Goal: Task Accomplishment & Management: Use online tool/utility

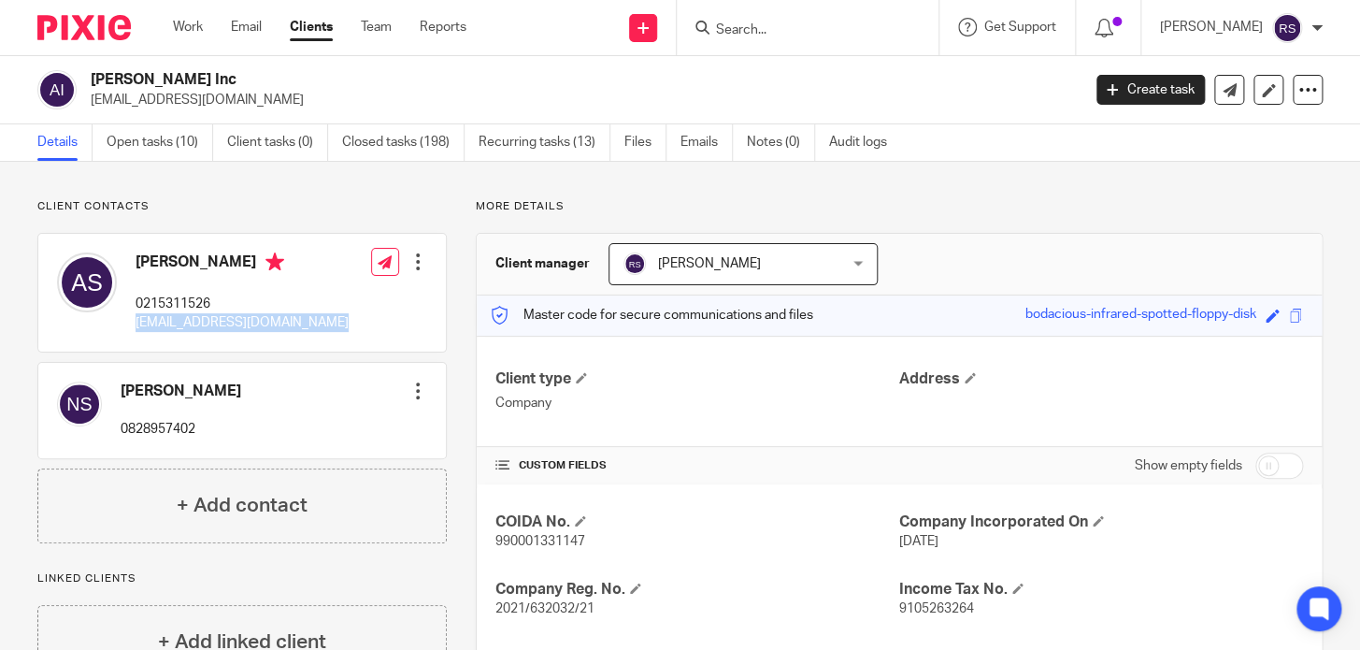
scroll to position [169, 0]
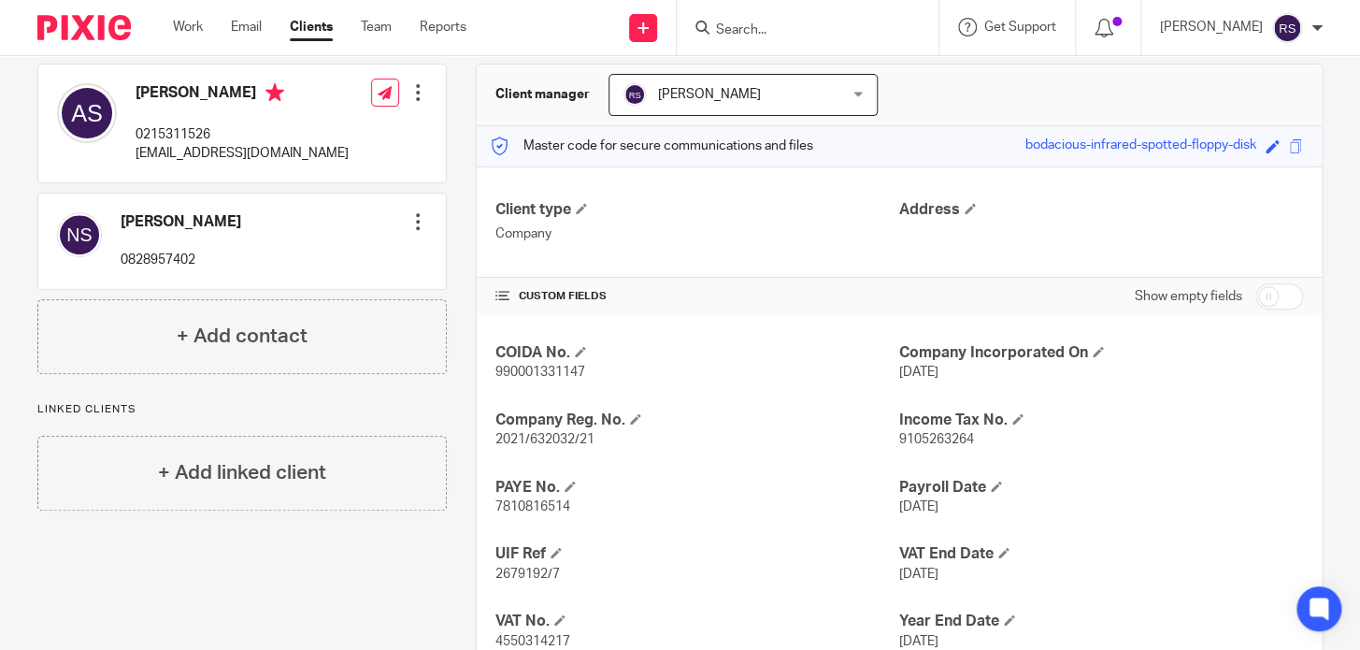
click at [795, 36] on input "Search" at bounding box center [798, 30] width 168 height 17
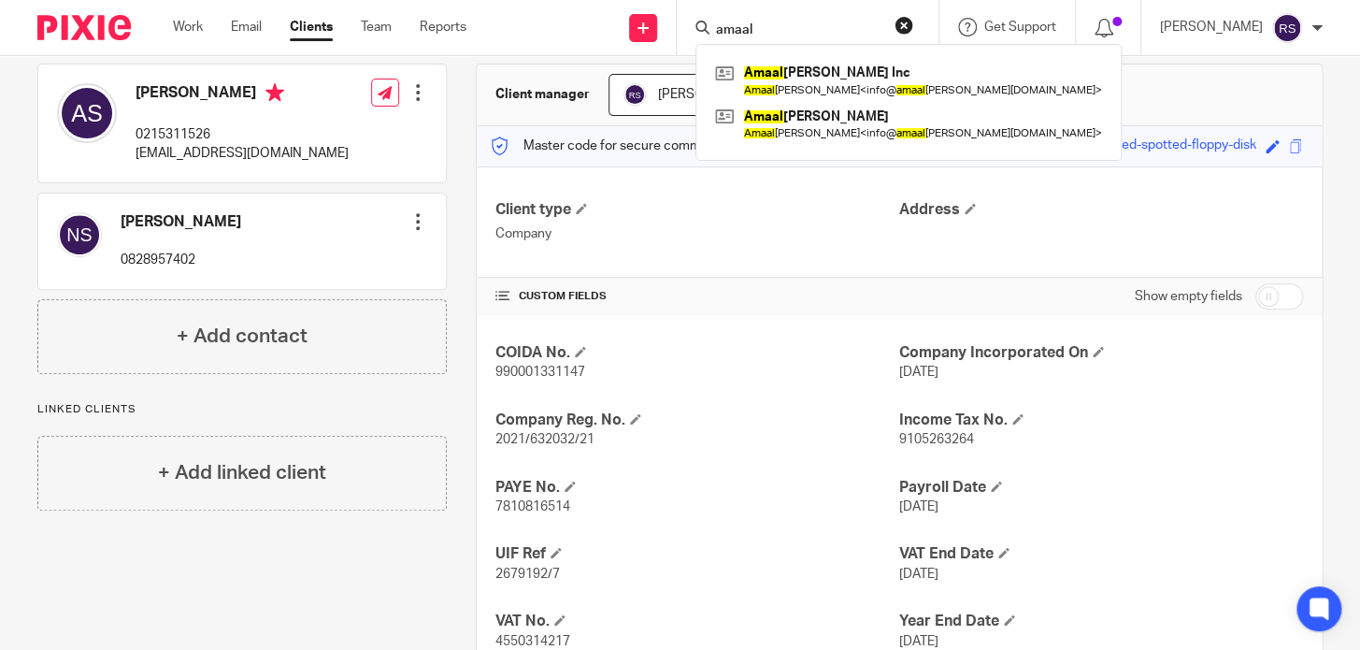
type input "amaal"
click button "submit" at bounding box center [0, 0] width 0 height 0
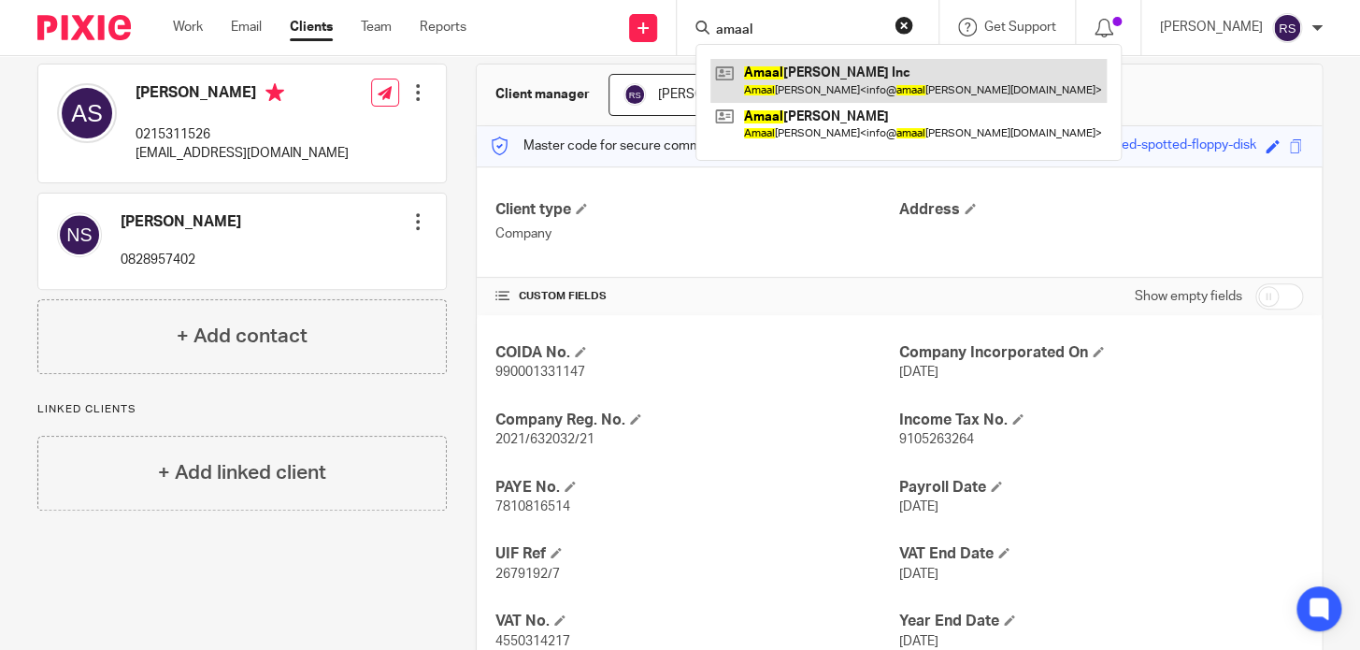
click at [888, 75] on link at bounding box center [909, 80] width 396 height 43
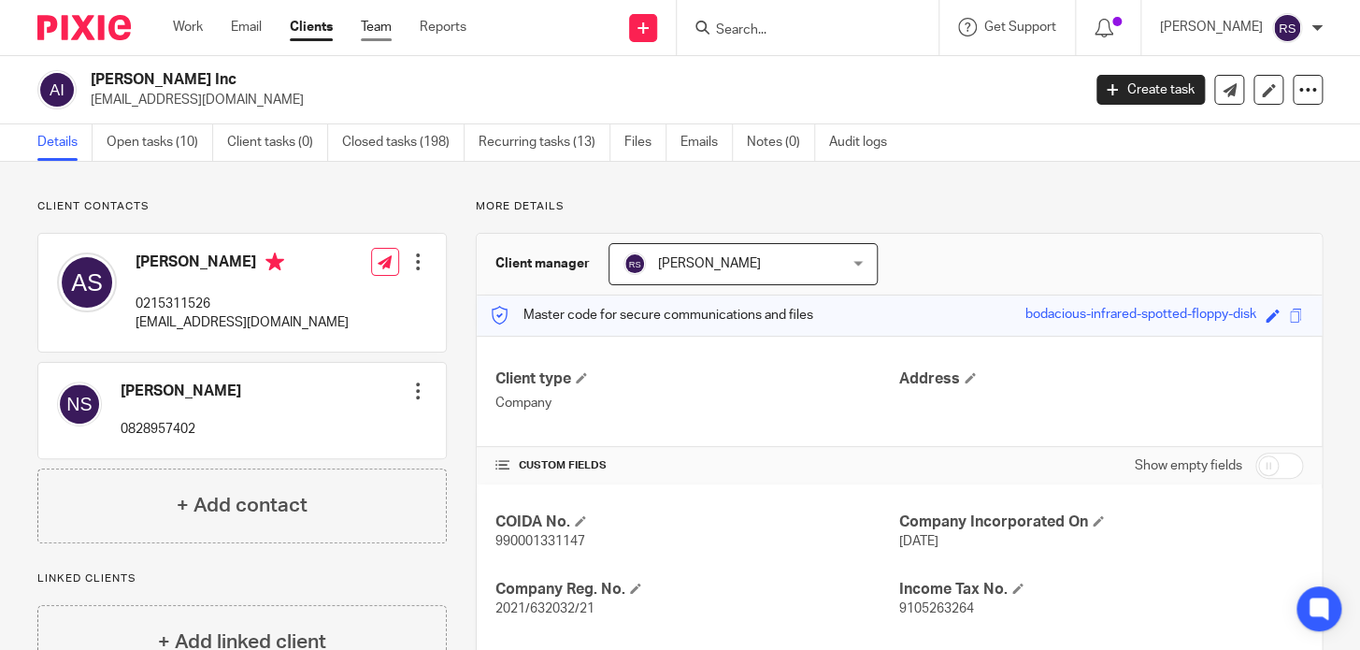
click at [378, 24] on link "Team" at bounding box center [376, 27] width 31 height 19
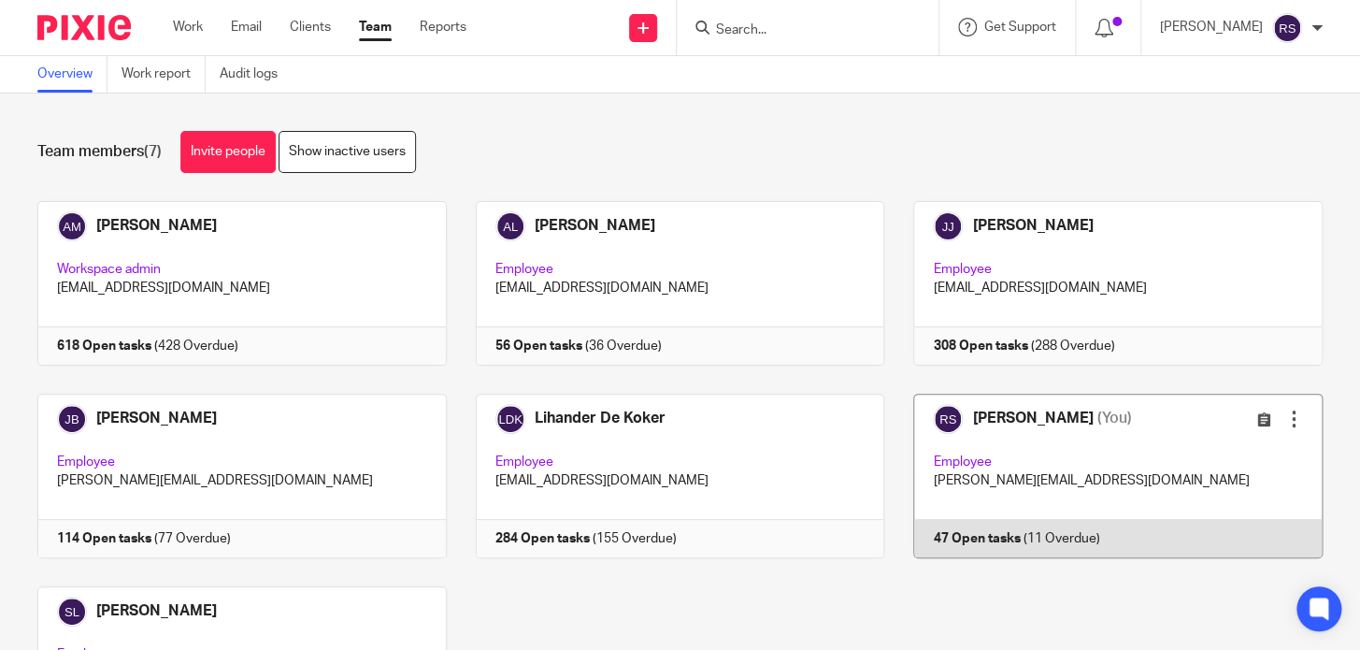
click at [1019, 513] on link at bounding box center [1103, 476] width 439 height 165
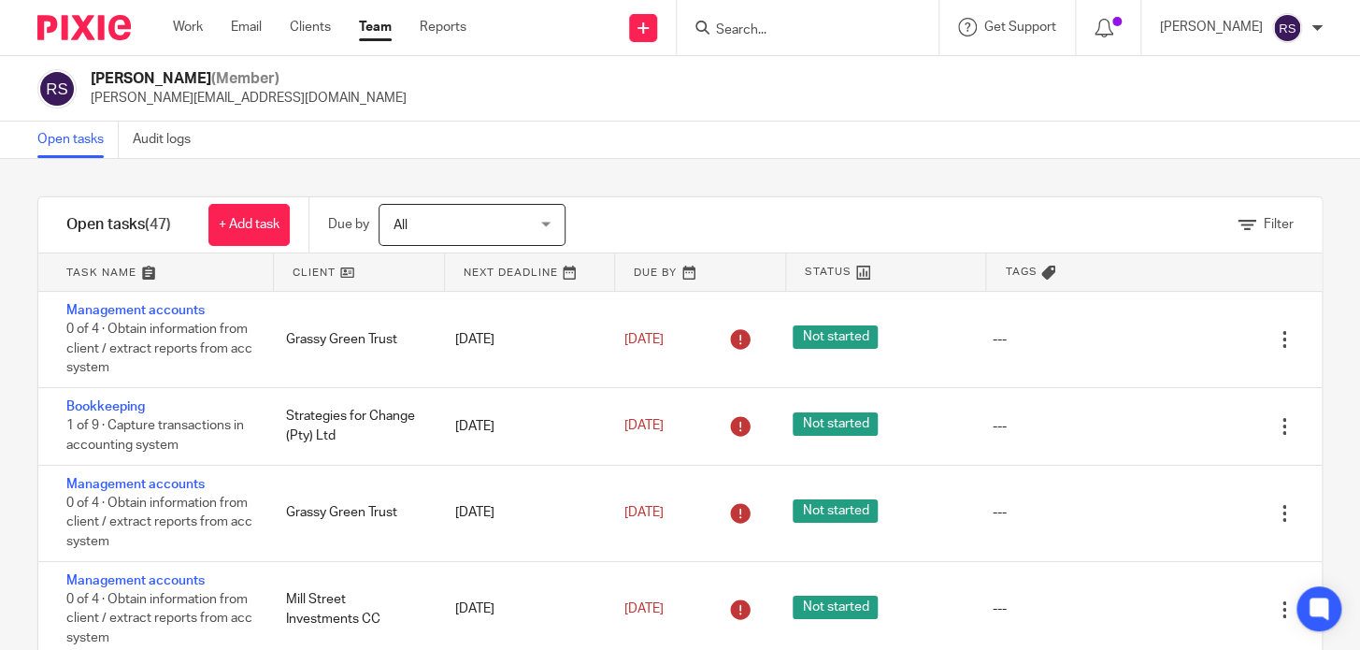
click at [781, 33] on input "Search" at bounding box center [798, 30] width 168 height 17
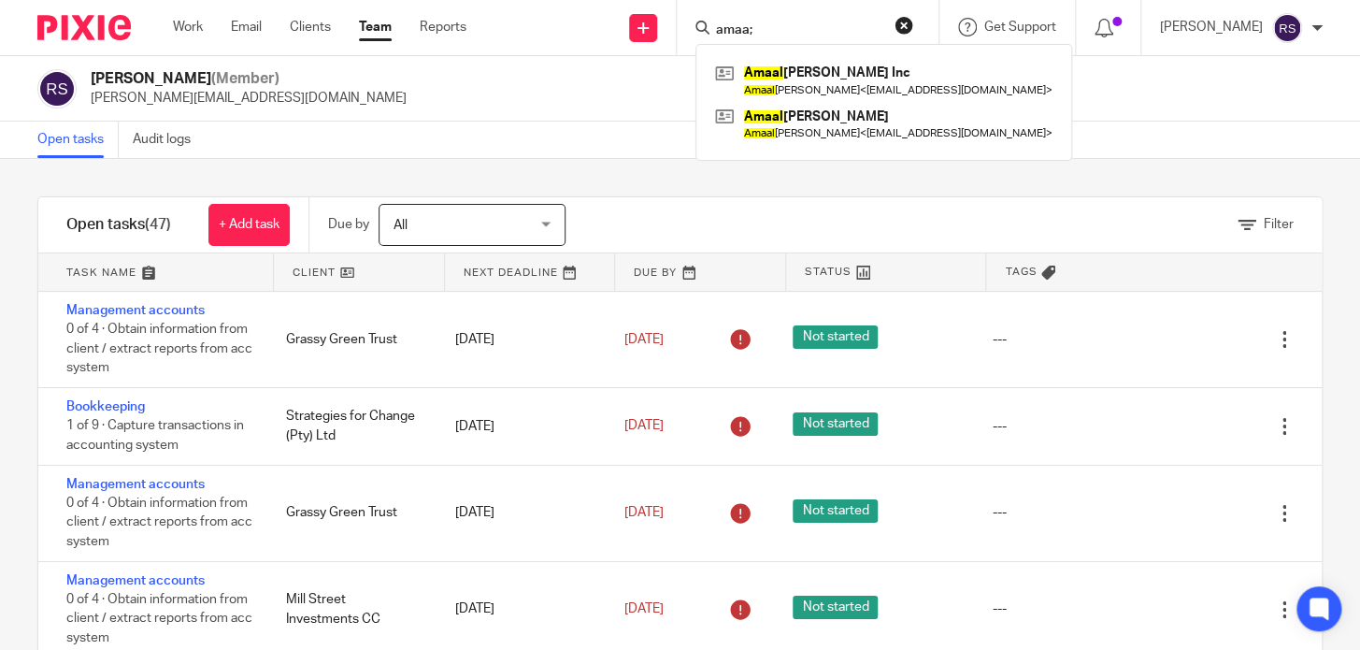
type input "amaa;"
click at [646, 104] on div "Rita Sojini (Member) rita@ajmfs.co.za" at bounding box center [680, 88] width 1286 height 39
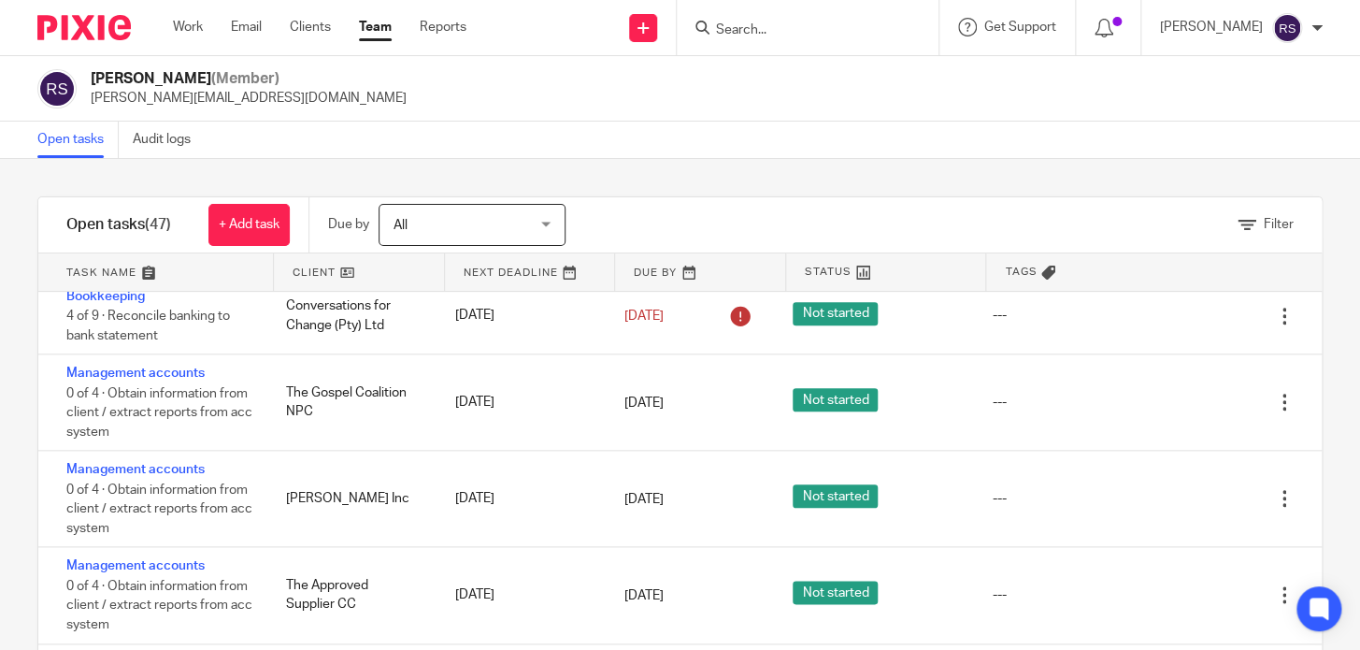
scroll to position [2310, 0]
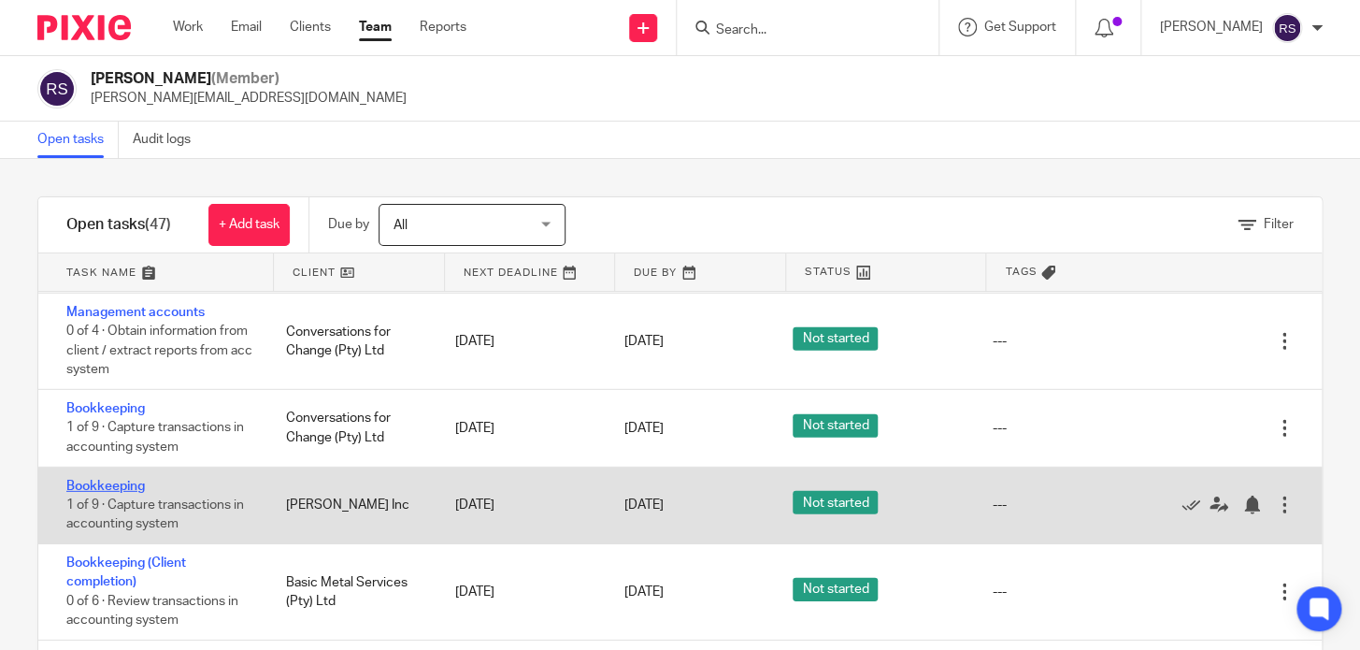
click at [105, 485] on link "Bookkeeping" at bounding box center [105, 486] width 79 height 13
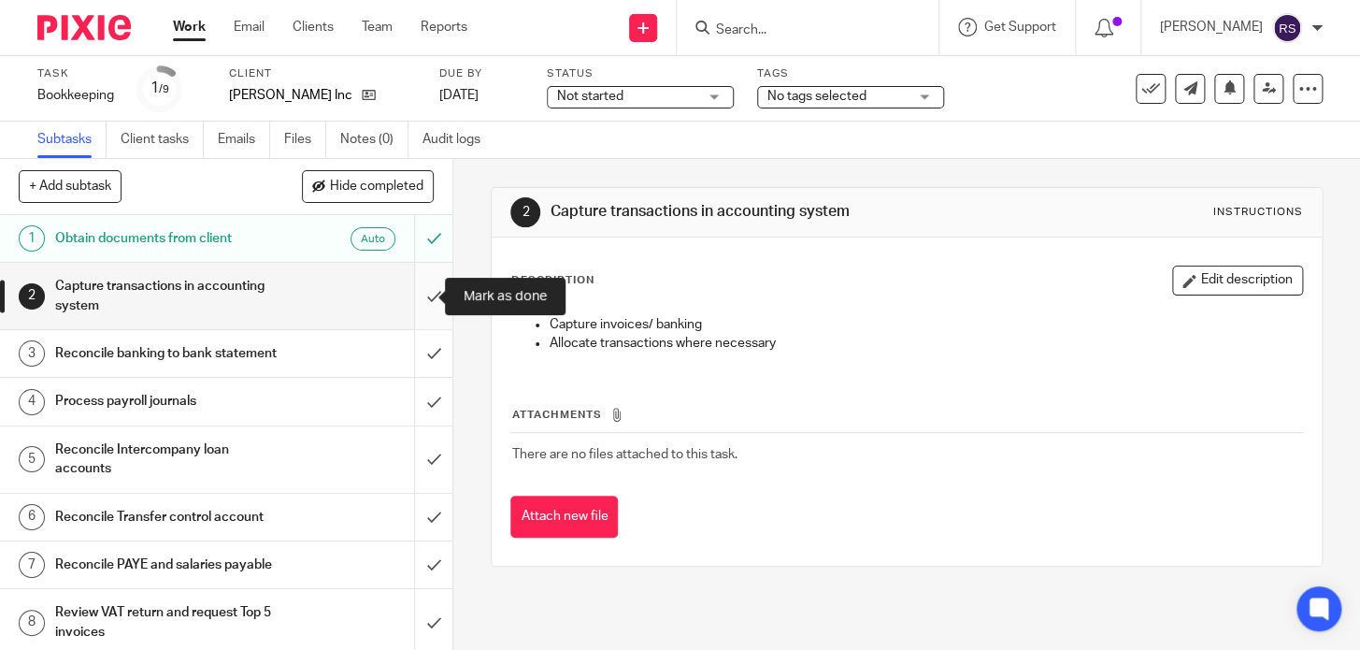
click at [412, 291] on input "submit" at bounding box center [226, 296] width 453 height 66
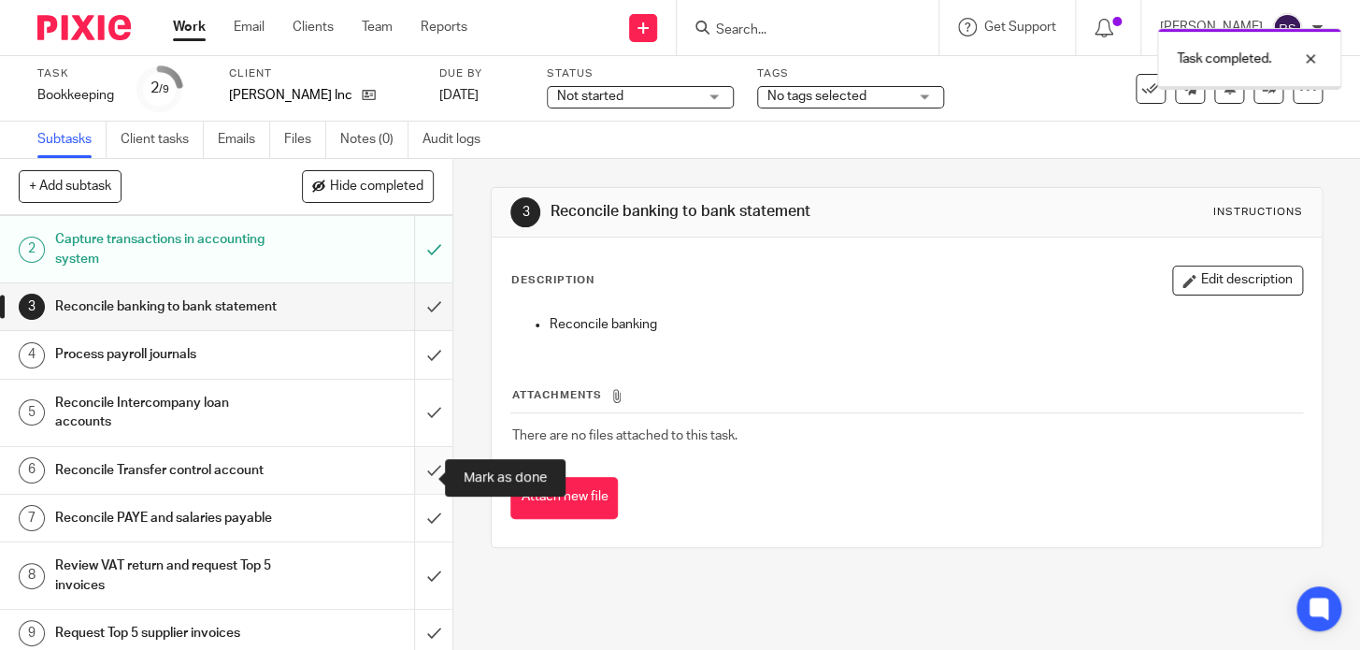
scroll to position [84, 0]
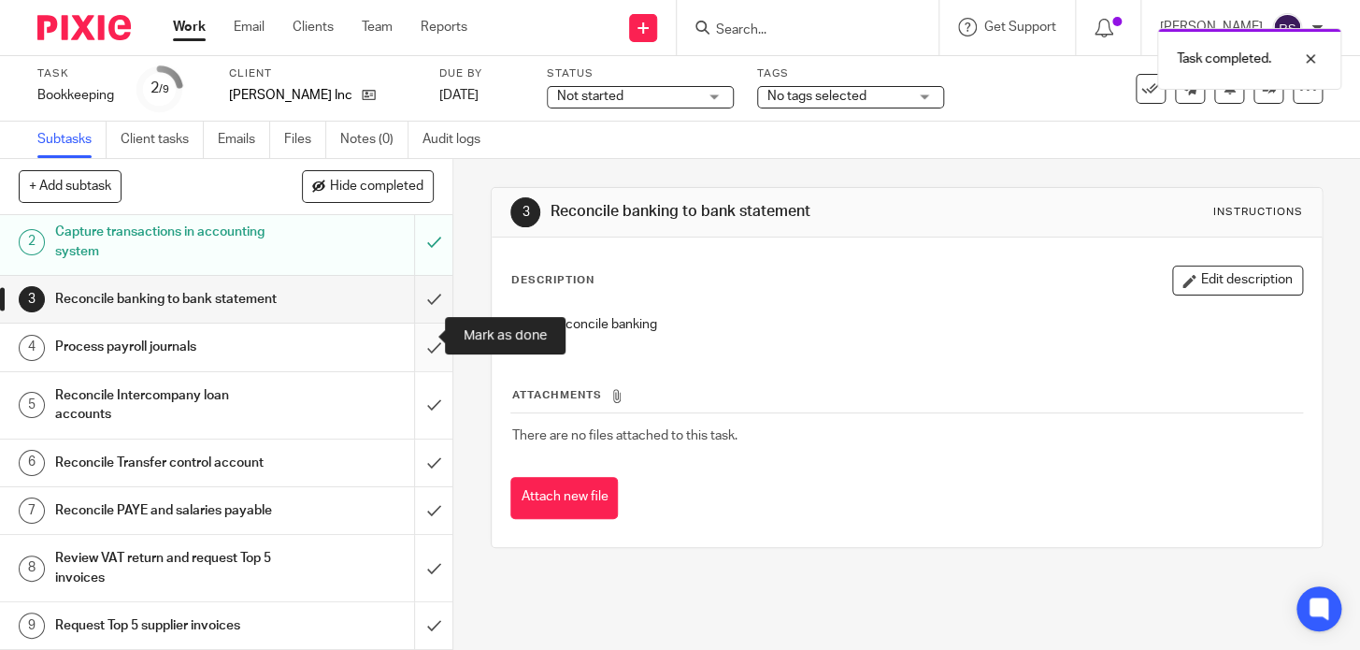
click at [419, 334] on input "submit" at bounding box center [226, 347] width 453 height 47
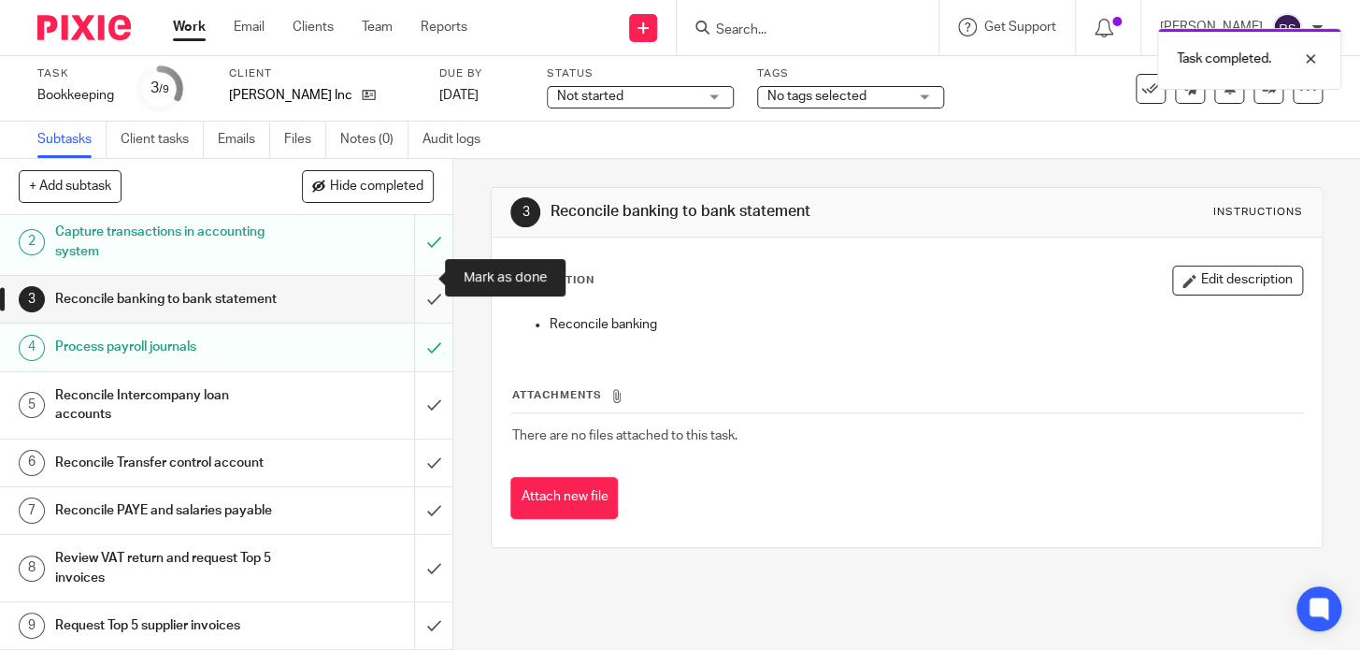
click at [410, 276] on input "submit" at bounding box center [226, 299] width 453 height 47
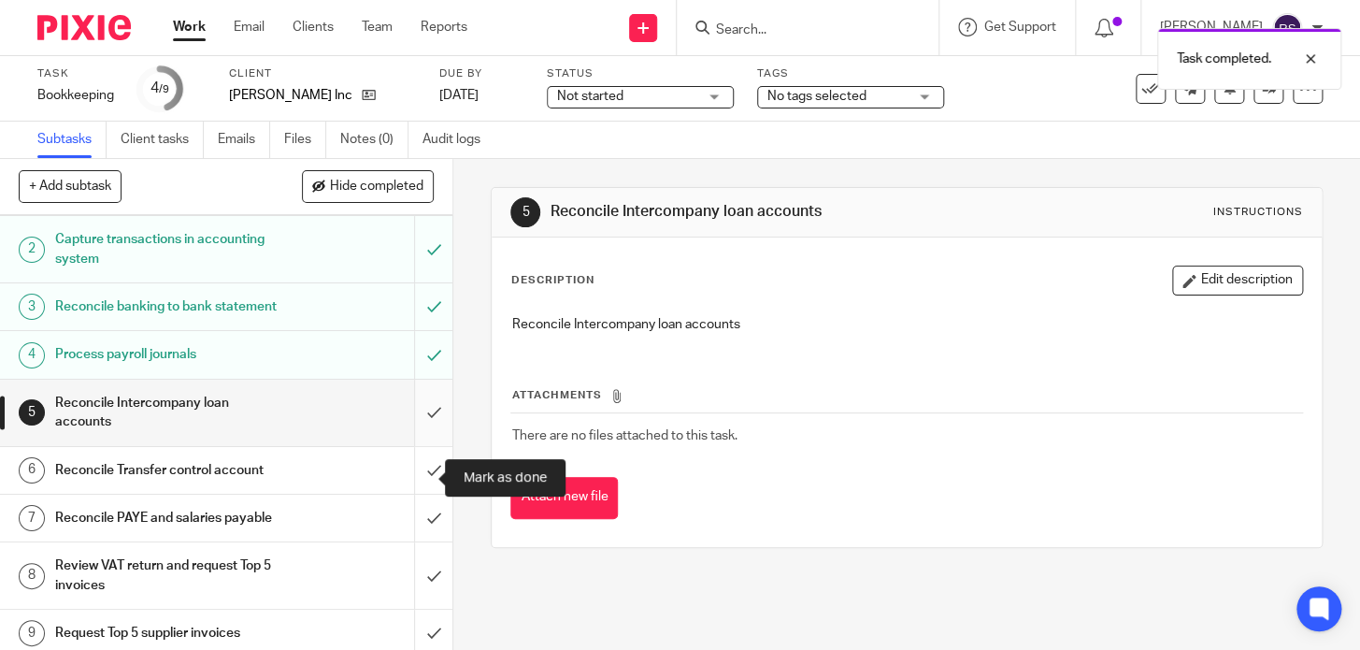
scroll to position [92, 0]
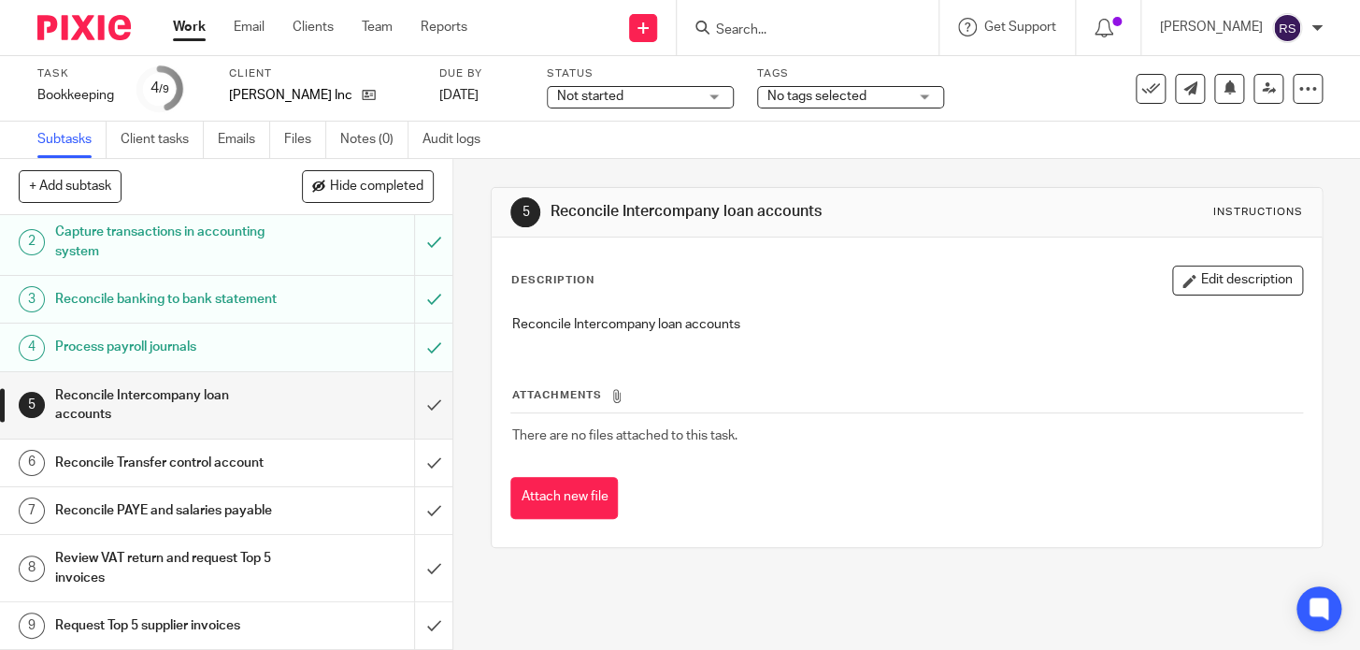
click at [70, 496] on h1 "Reconcile PAYE and salaries payable" at bounding box center [168, 510] width 227 height 28
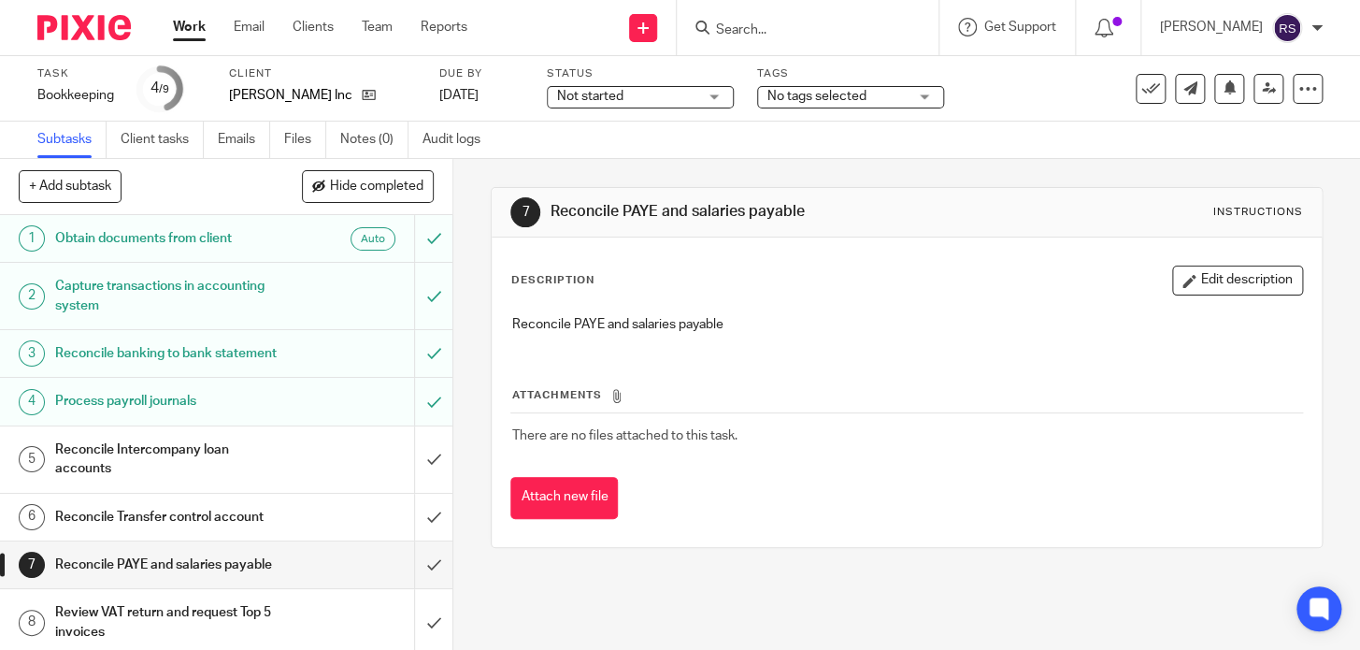
drag, startPoint x: 810, startPoint y: 215, endPoint x: 545, endPoint y: 218, distance: 264.6
click at [551, 218] on h1 "Reconcile PAYE and salaries payable" at bounding box center [749, 212] width 396 height 20
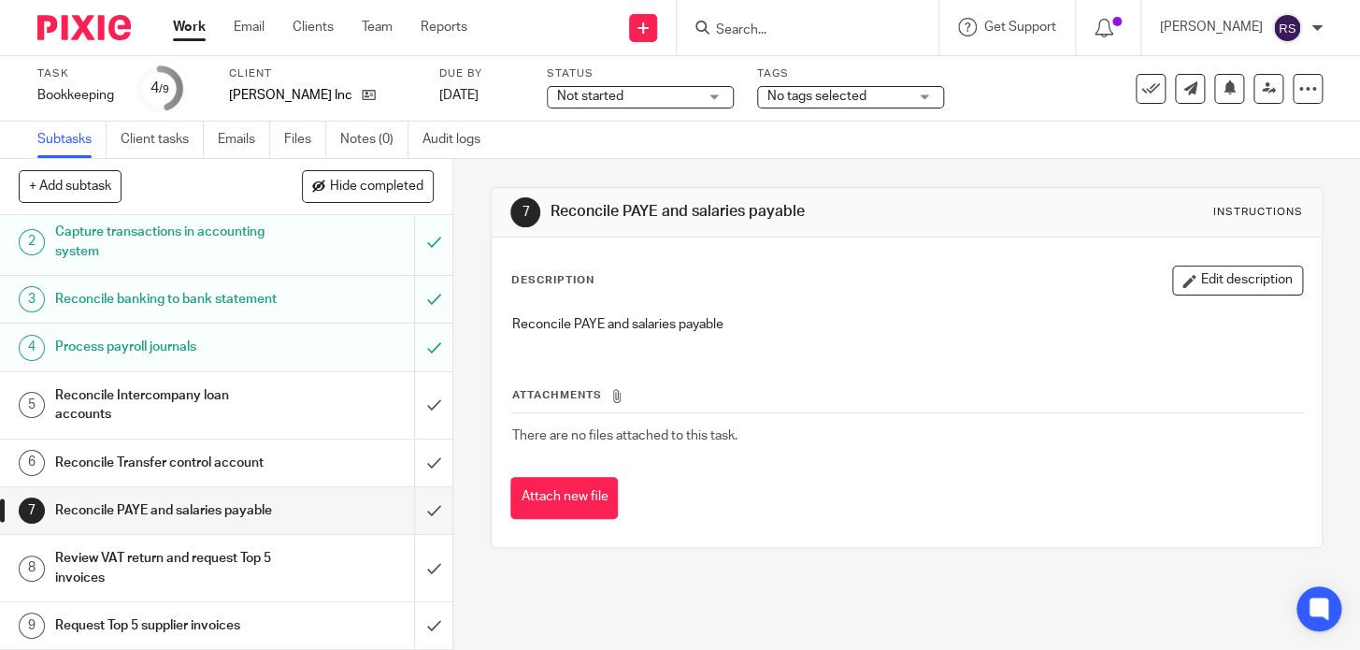
scroll to position [92, 0]
click at [416, 503] on input "submit" at bounding box center [226, 510] width 453 height 47
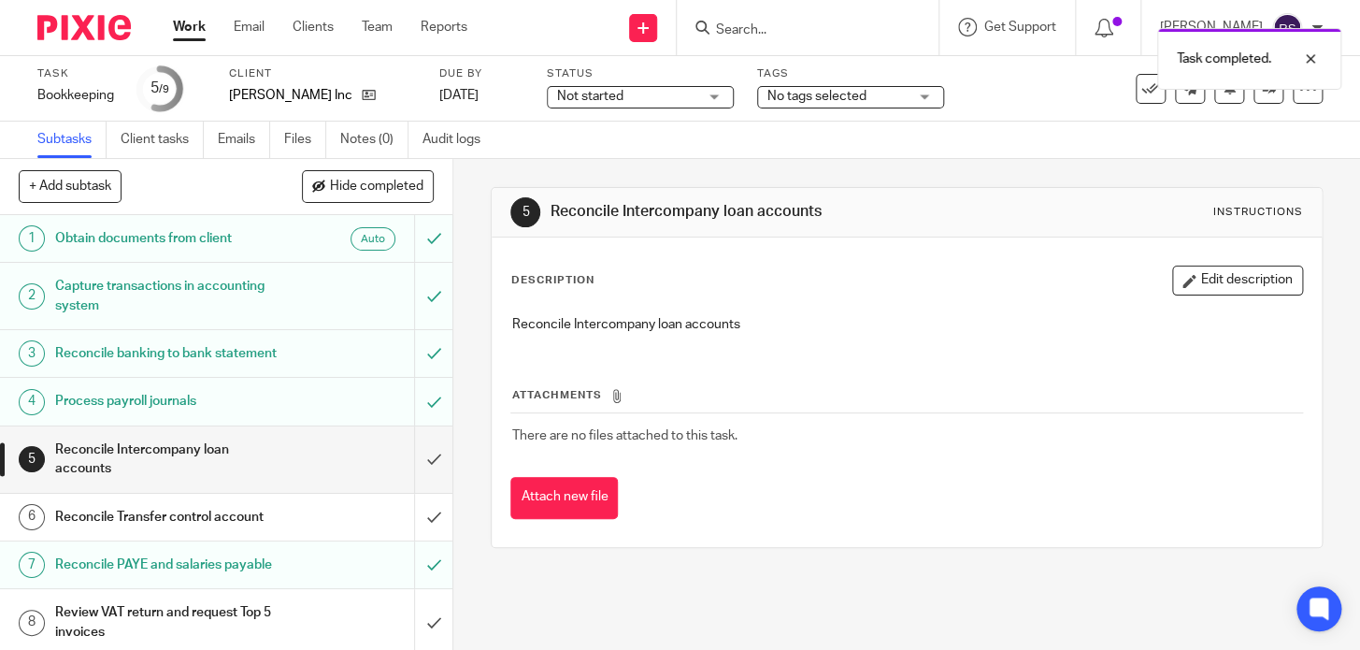
drag, startPoint x: 834, startPoint y: 214, endPoint x: 543, endPoint y: 228, distance: 291.1
click at [543, 229] on div "5 Reconcile Intercompany loan accounts Instructions" at bounding box center [906, 213] width 829 height 50
copy h1 "Reconcile Intercompany loan accounts"
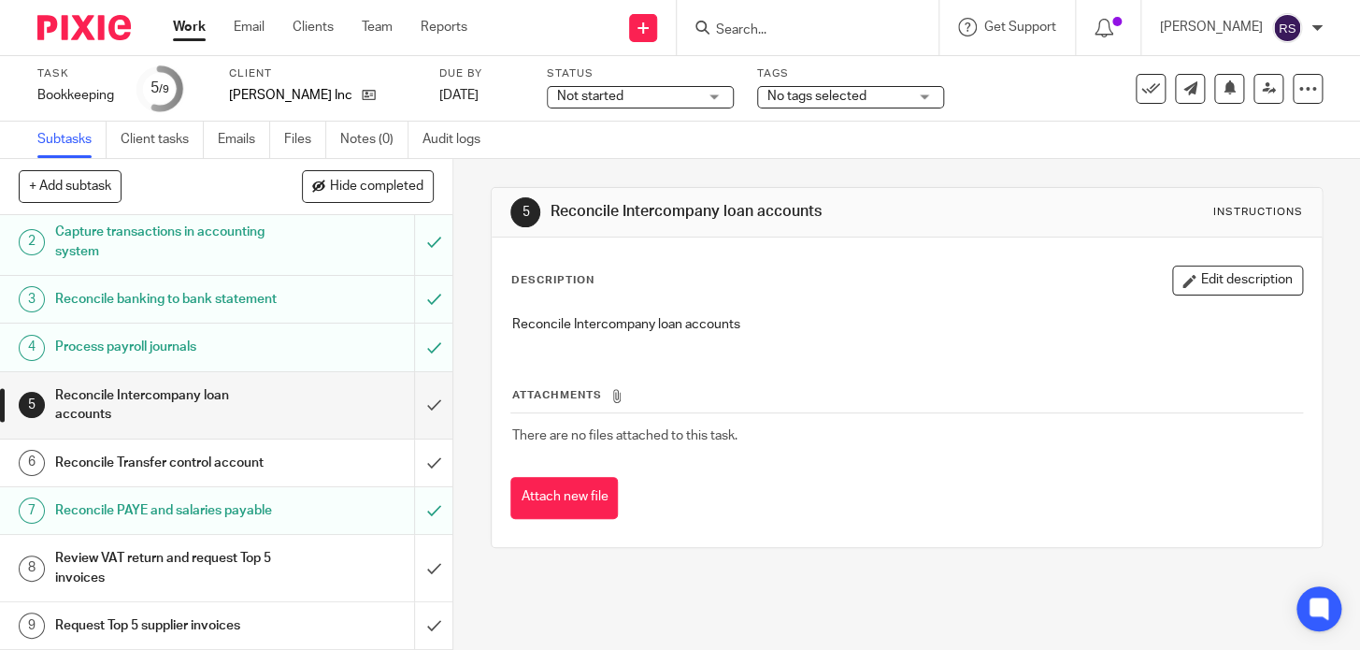
click at [304, 449] on div "Reconcile Transfer control account" at bounding box center [225, 463] width 340 height 28
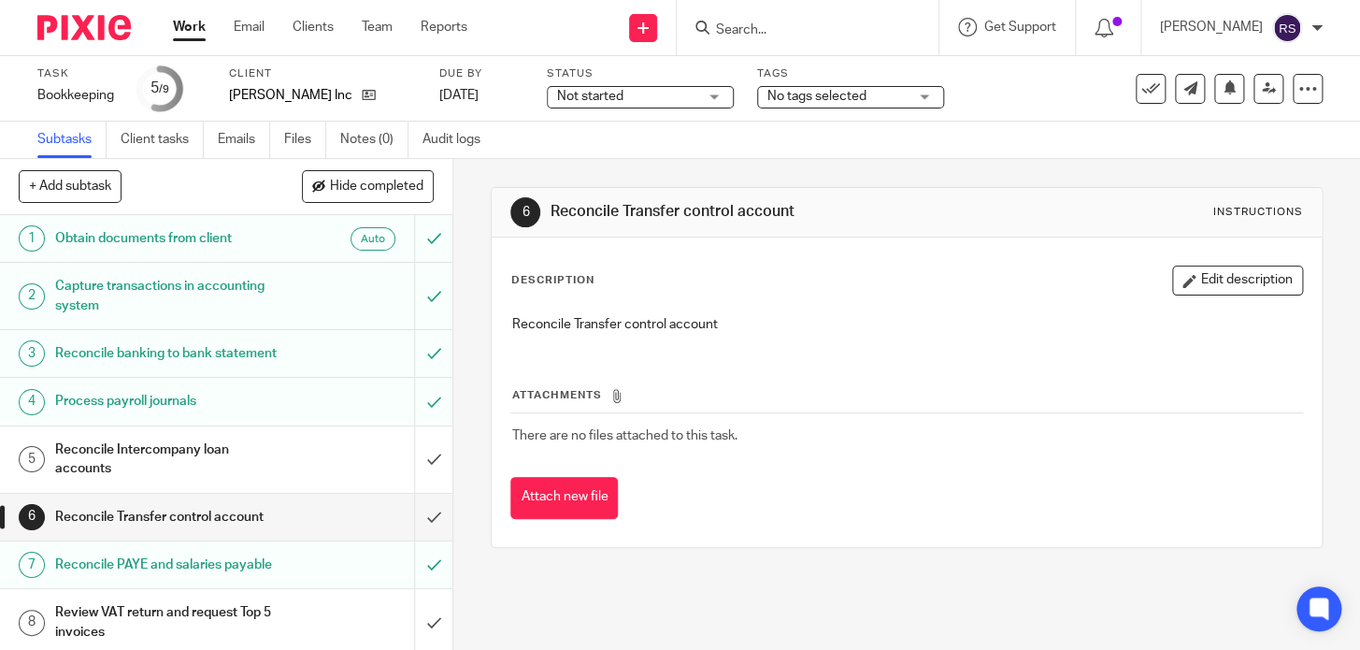
drag, startPoint x: 813, startPoint y: 216, endPoint x: 542, endPoint y: 215, distance: 271.1
click at [542, 215] on div "6 Reconcile Transfer control account Instructions" at bounding box center [906, 212] width 792 height 30
copy h1 "Reconcile Transfer control account"
click at [580, 408] on th "Attachments" at bounding box center [906, 399] width 792 height 27
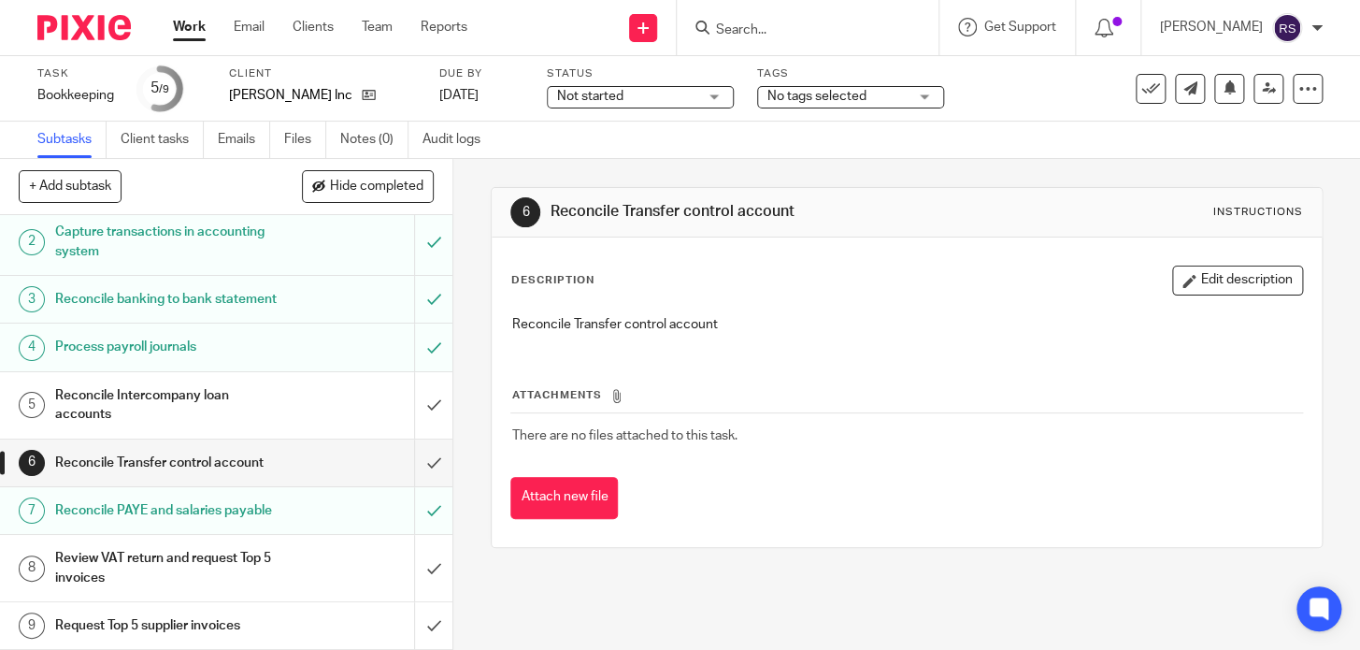
scroll to position [92, 0]
click at [417, 443] on input "submit" at bounding box center [226, 462] width 453 height 47
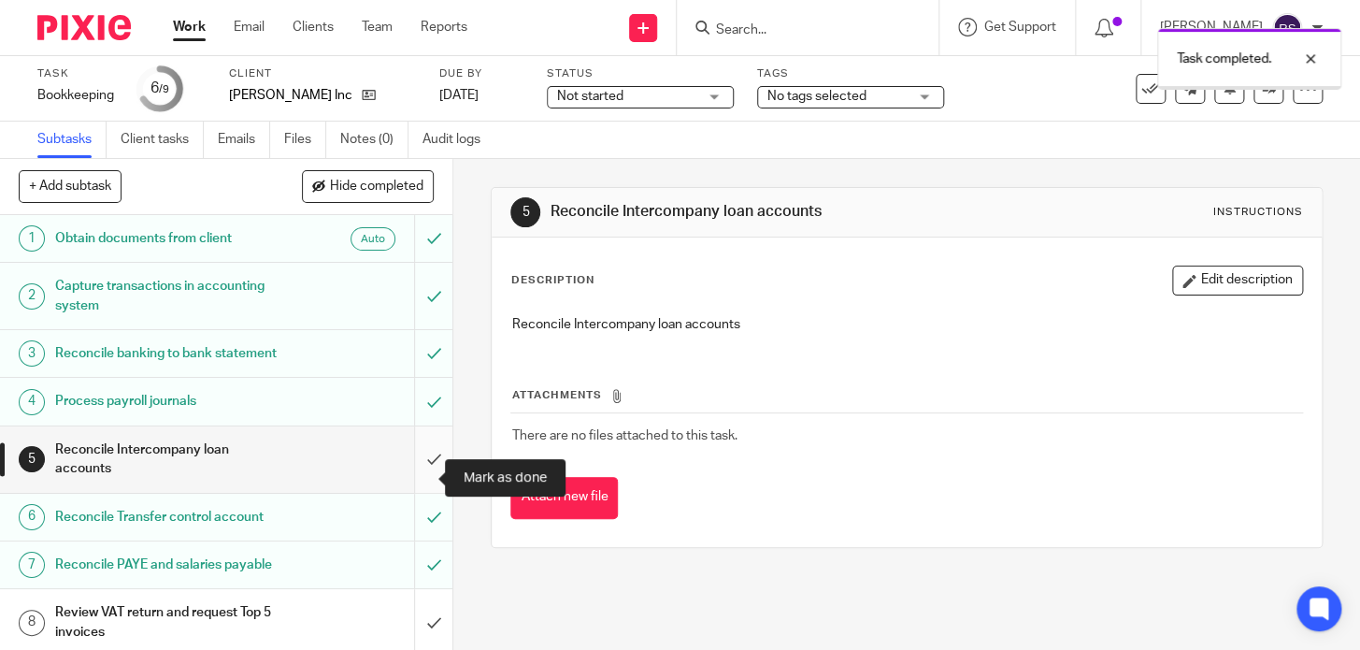
click at [410, 473] on input "submit" at bounding box center [226, 459] width 453 height 66
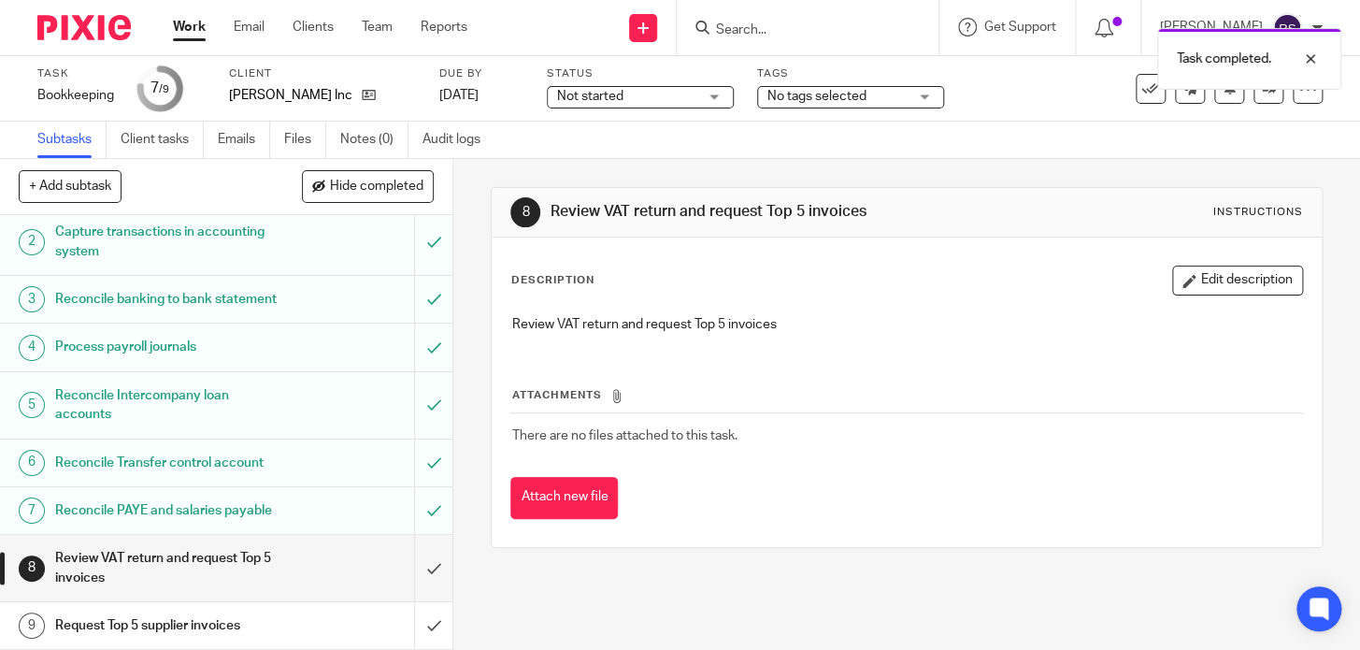
scroll to position [92, 0]
click at [412, 576] on input "submit" at bounding box center [226, 568] width 453 height 66
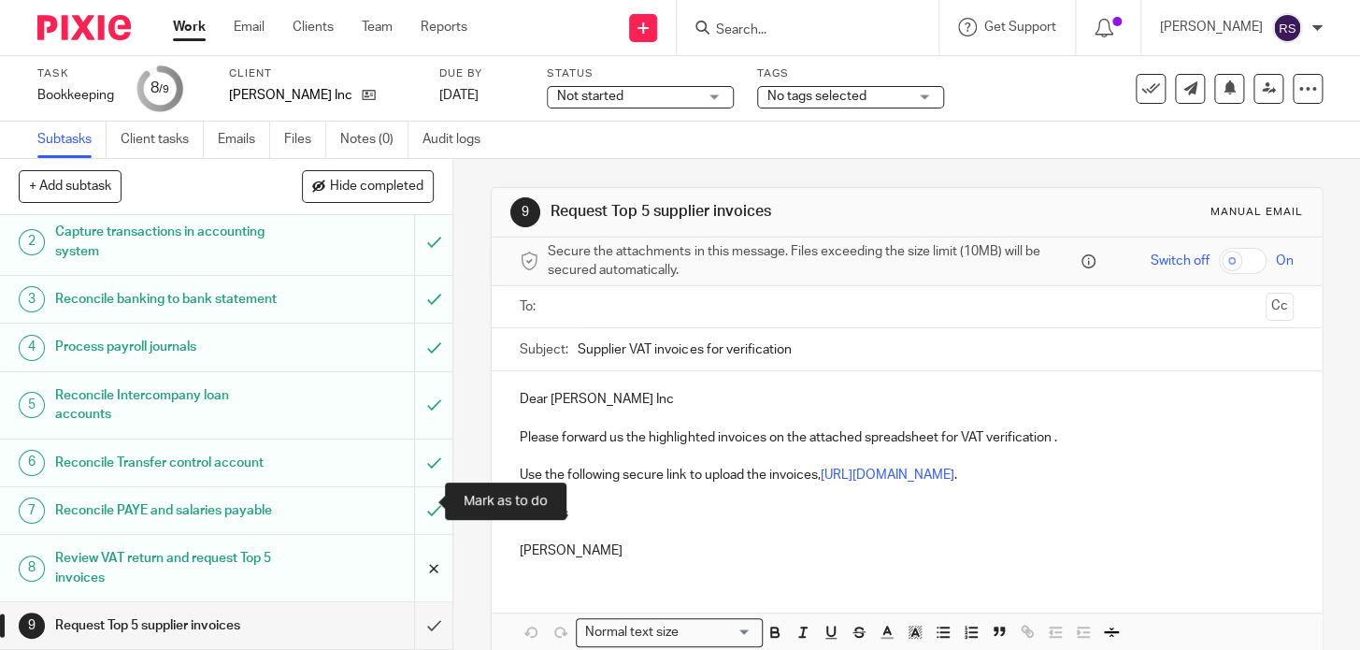
scroll to position [92, 0]
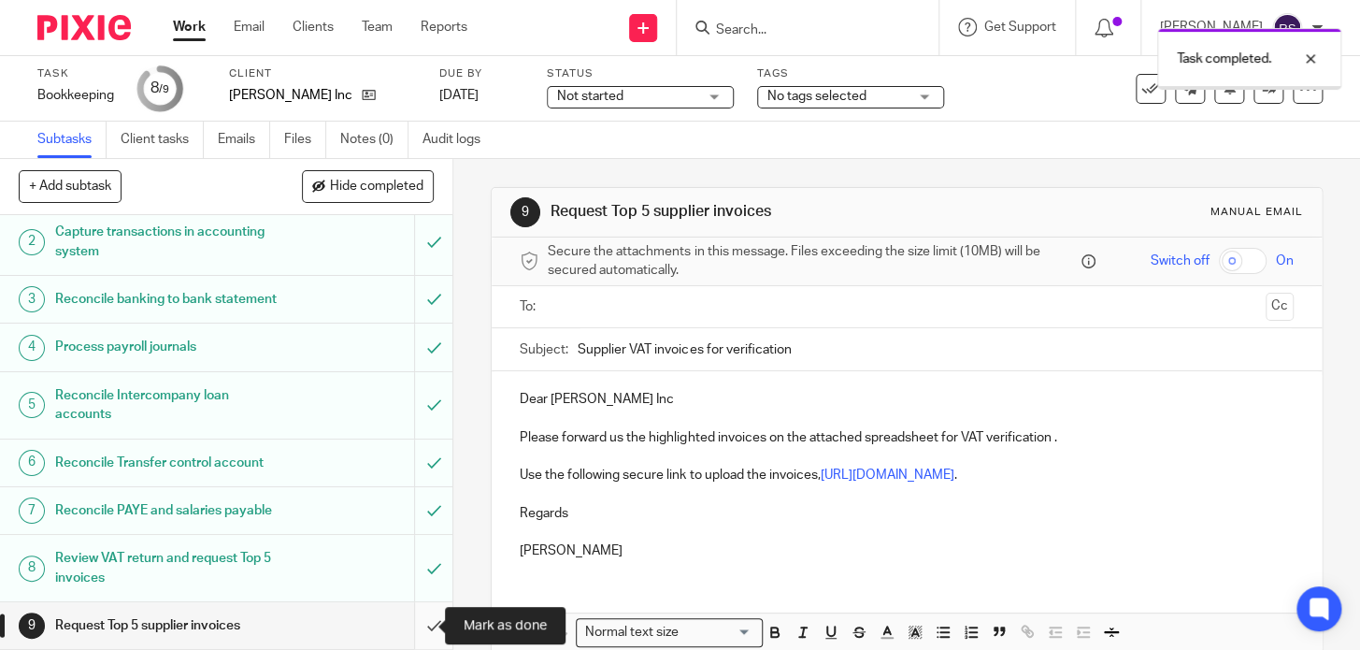
click at [413, 625] on input "submit" at bounding box center [226, 625] width 453 height 47
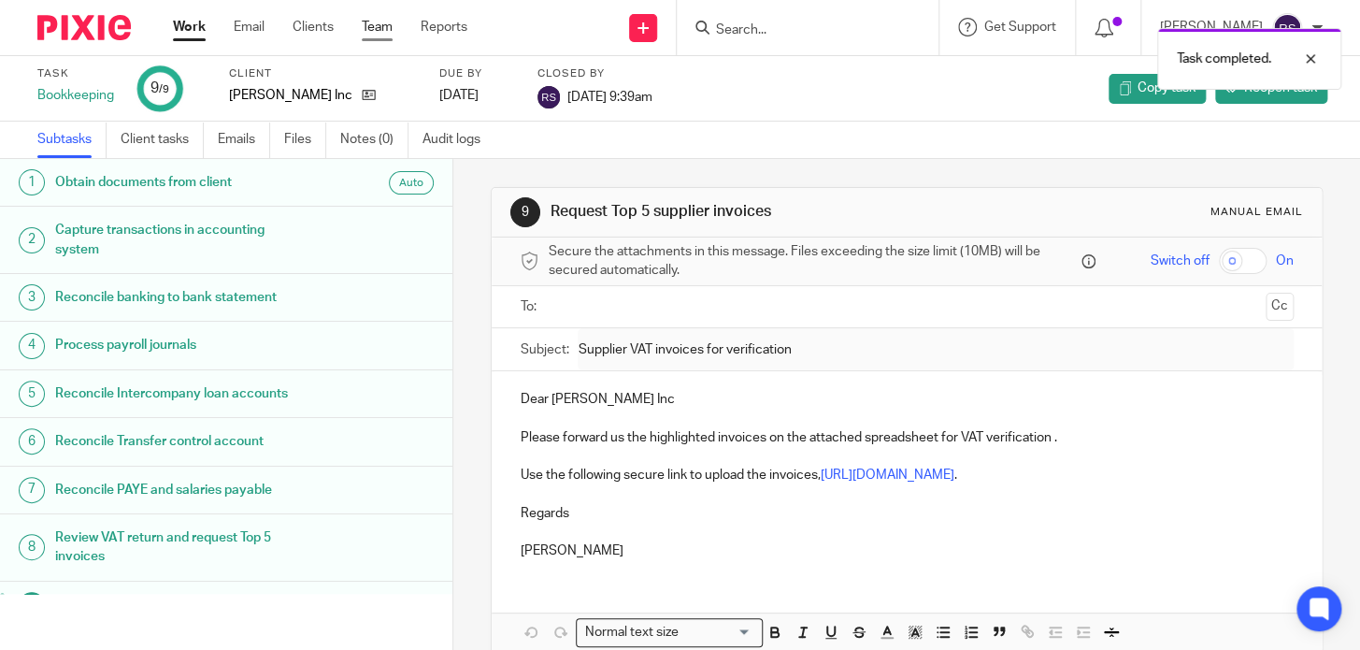
click at [367, 23] on link "Team" at bounding box center [377, 27] width 31 height 19
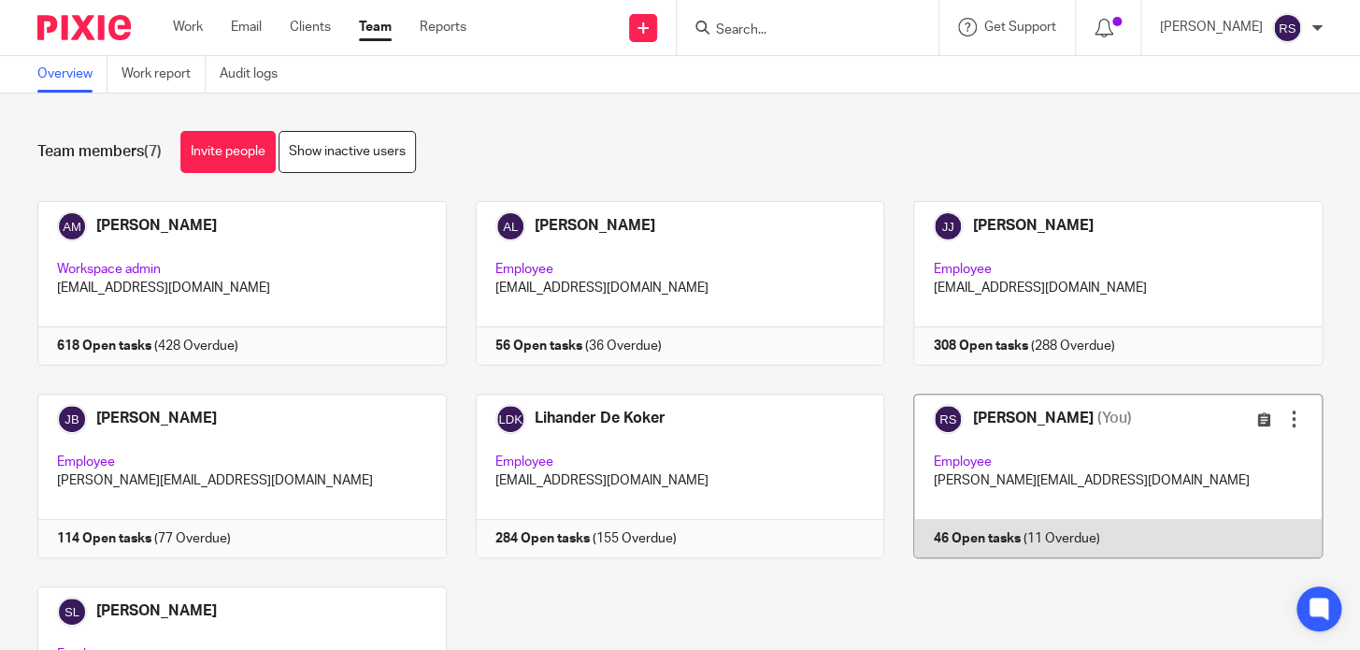
click at [1059, 465] on link at bounding box center [1103, 476] width 439 height 165
